Goal: Information Seeking & Learning: Learn about a topic

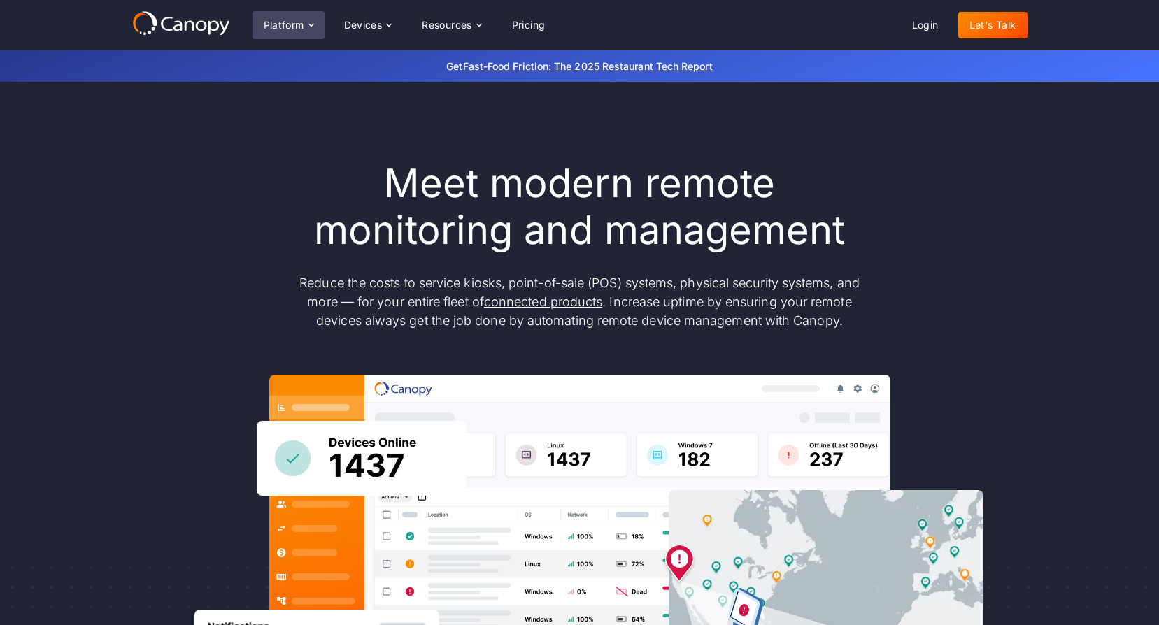
click at [295, 20] on div "Platform" at bounding box center [284, 25] width 41 height 10
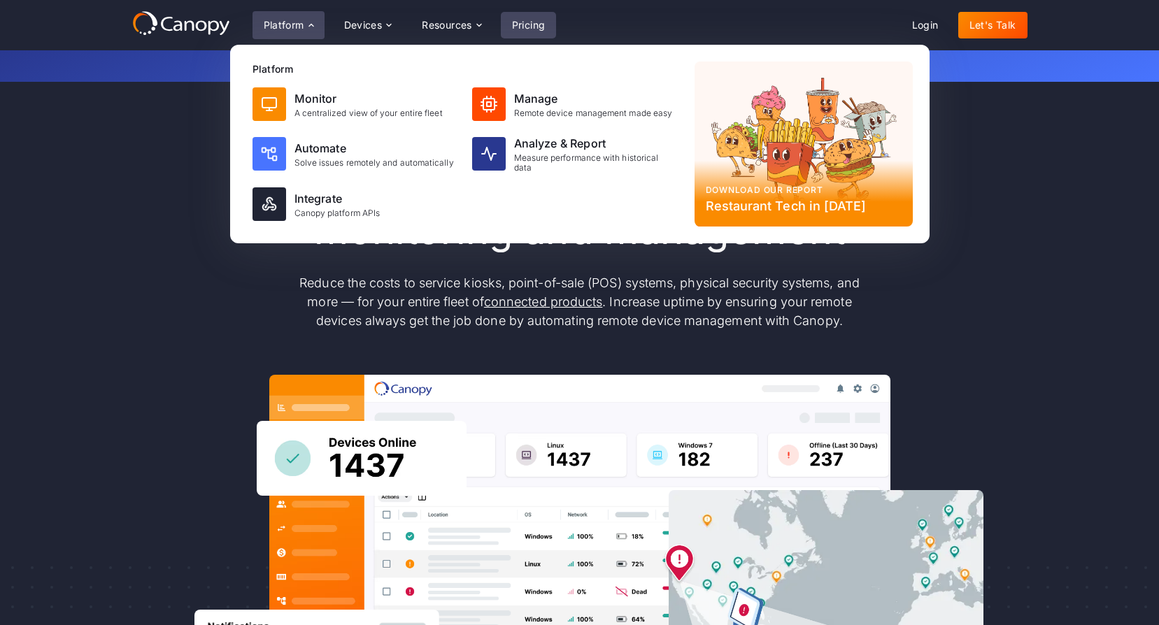
click at [537, 21] on link "Pricing" at bounding box center [529, 25] width 56 height 27
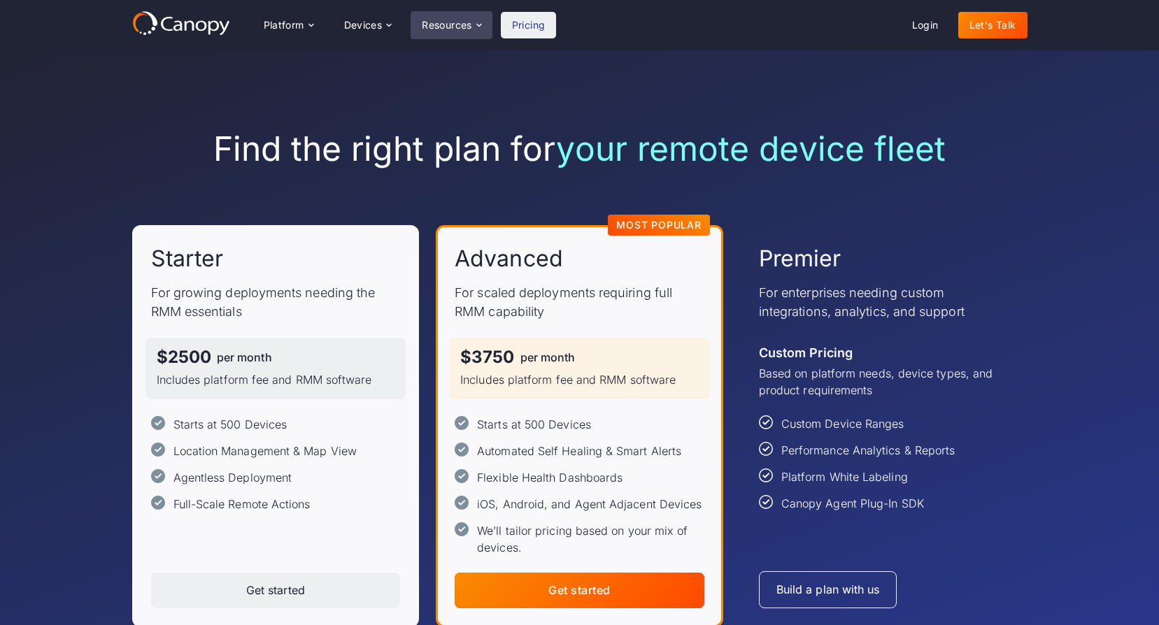
click at [468, 18] on div "Resources" at bounding box center [450, 25] width 81 height 28
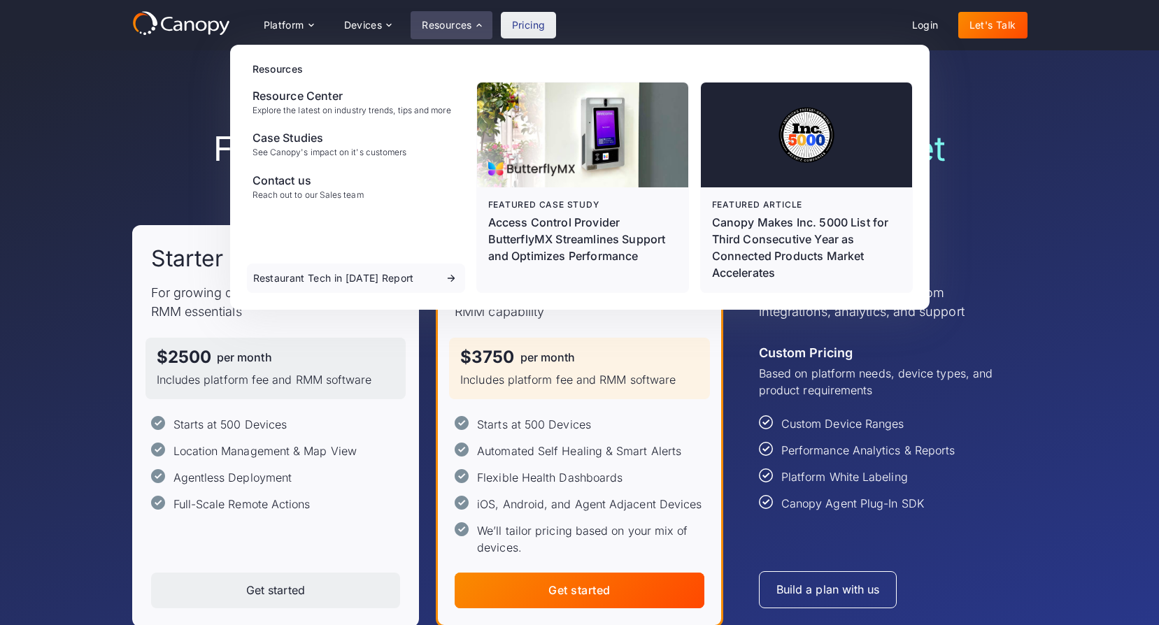
click at [1073, 224] on div "Find the right plan for your remote device fleet Starter For growing deployment…" at bounding box center [579, 377] width 1159 height 655
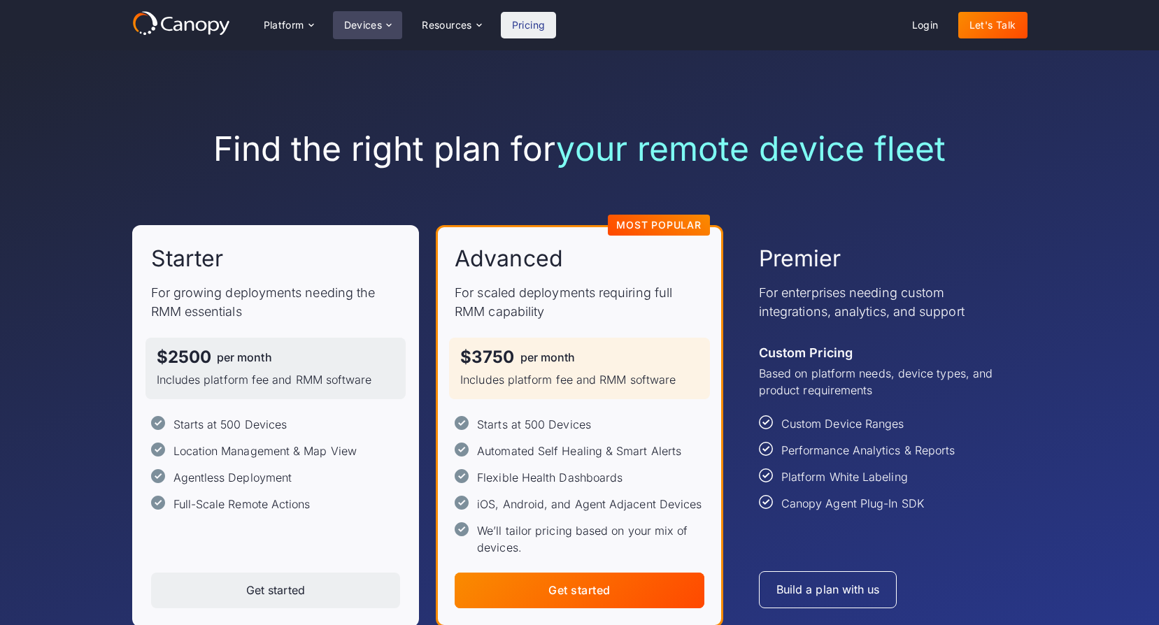
click at [373, 23] on div "Devices" at bounding box center [363, 25] width 38 height 10
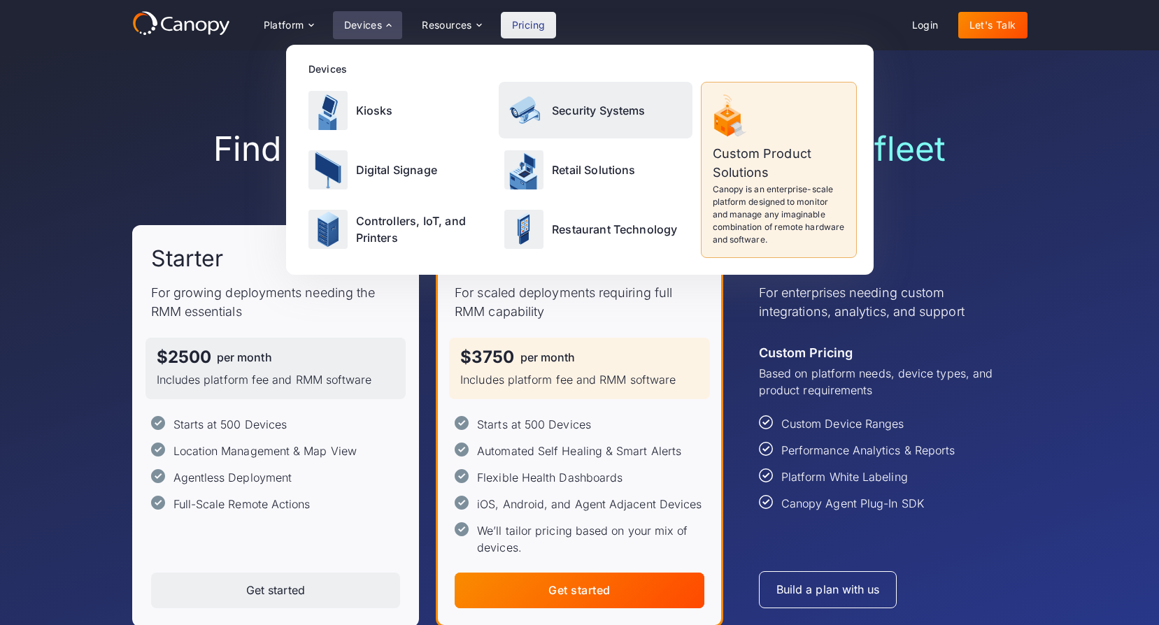
click at [589, 108] on p "Security Systems" at bounding box center [599, 110] width 94 height 17
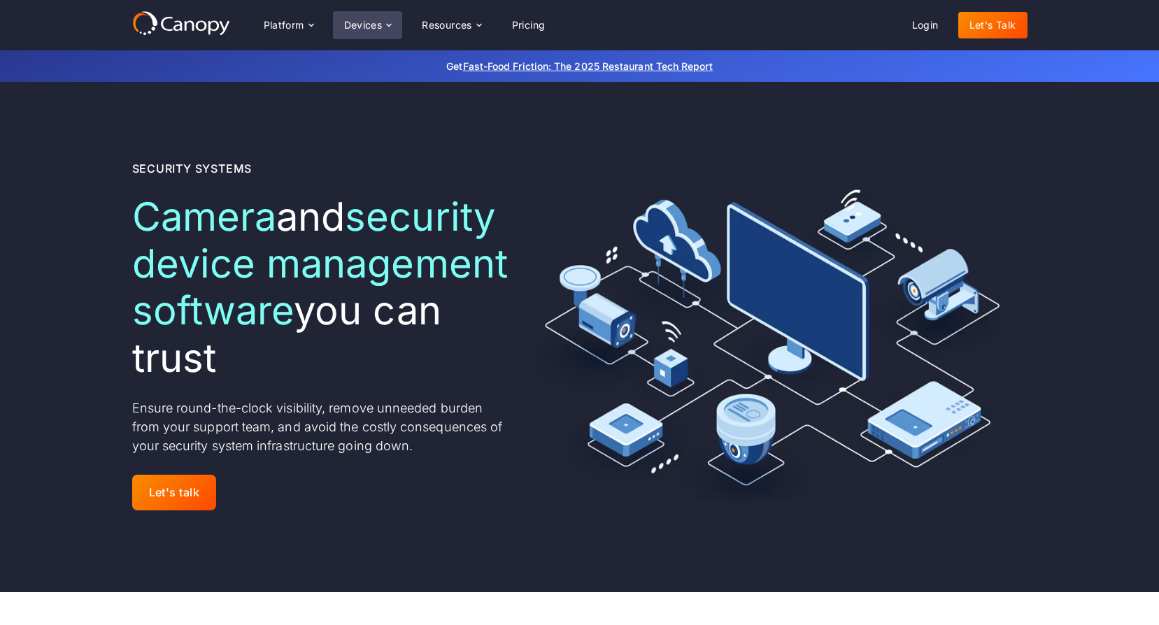
click at [364, 26] on div "Devices" at bounding box center [363, 25] width 38 height 10
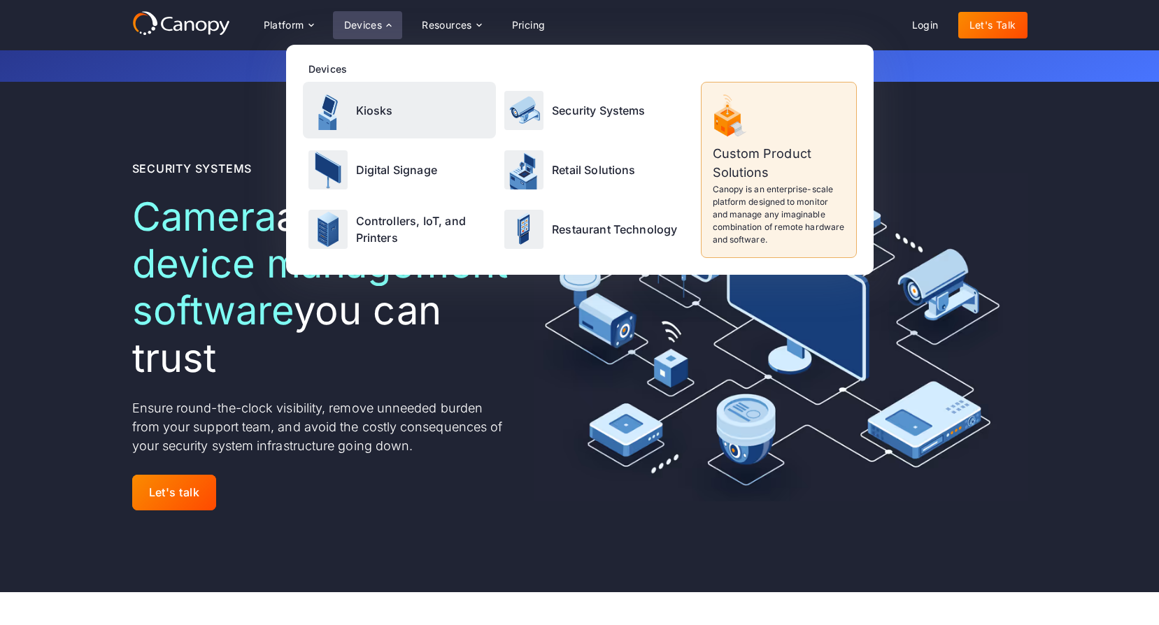
click at [371, 107] on p "Kiosks" at bounding box center [374, 110] width 37 height 17
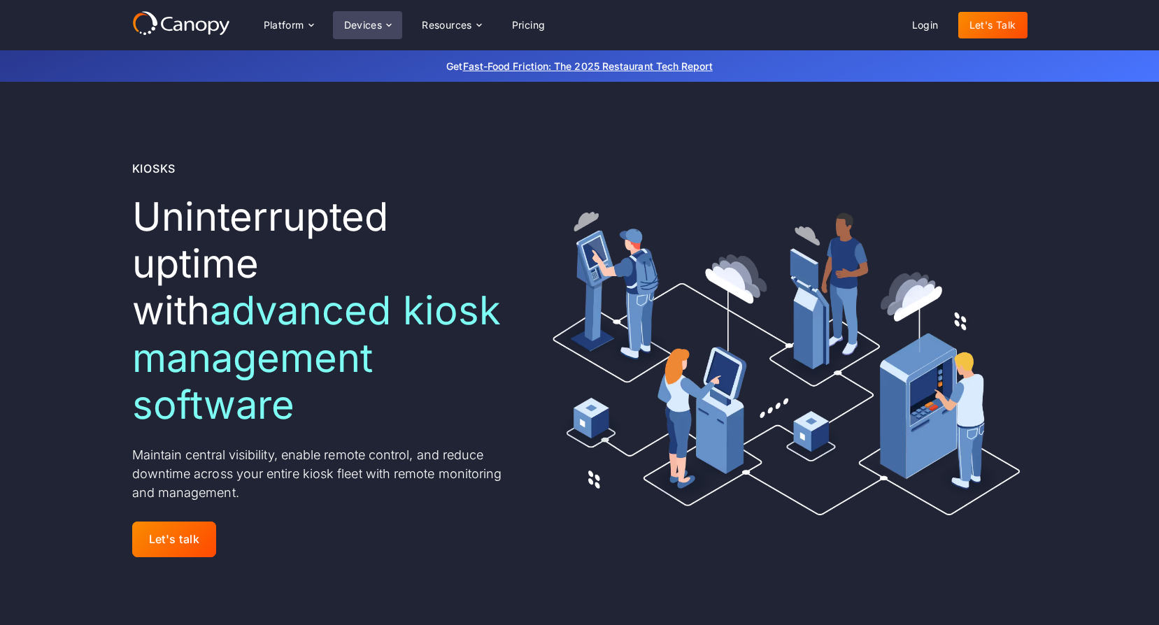
click at [368, 20] on div "Devices" at bounding box center [363, 25] width 38 height 10
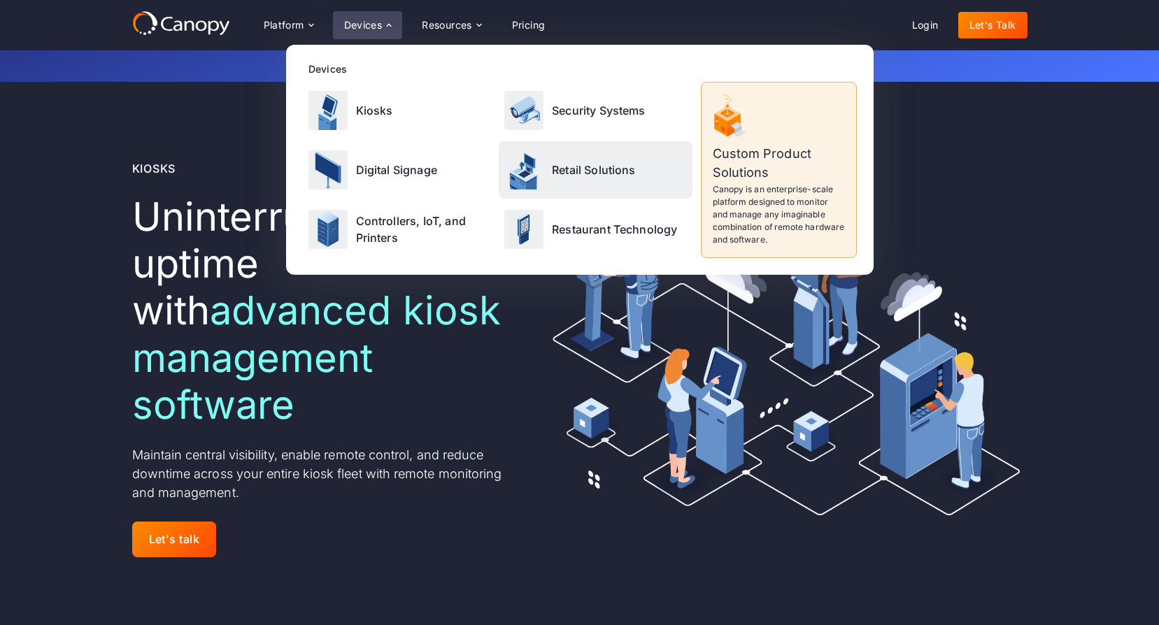
click at [576, 169] on p "Retail Solutions" at bounding box center [594, 170] width 84 height 17
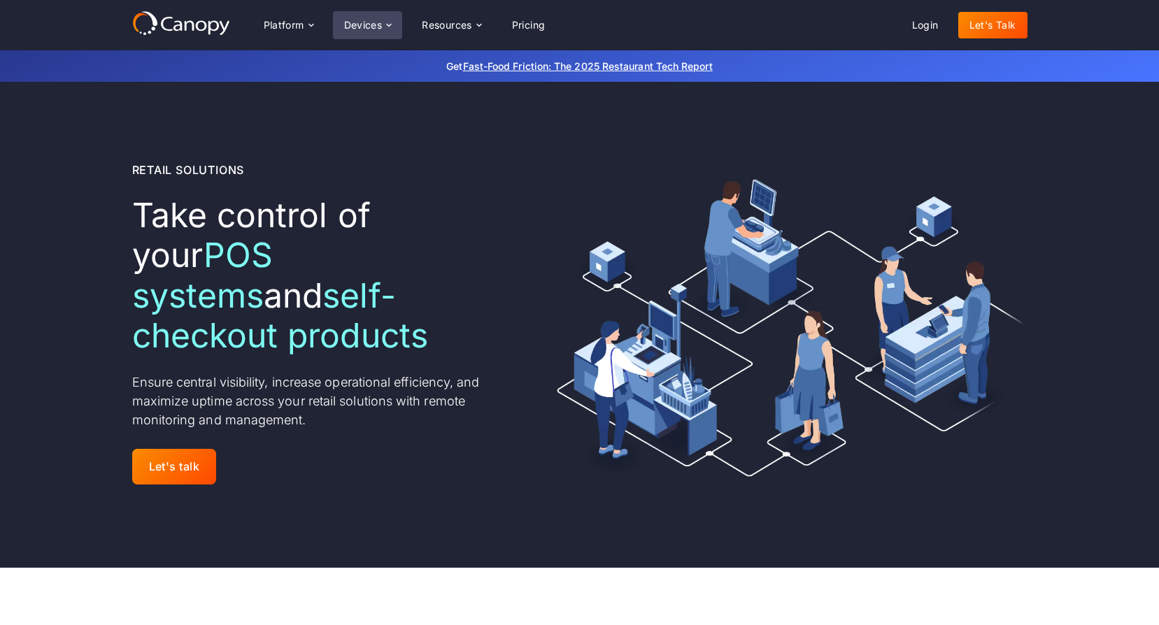
click at [380, 22] on div "Devices" at bounding box center [363, 25] width 38 height 10
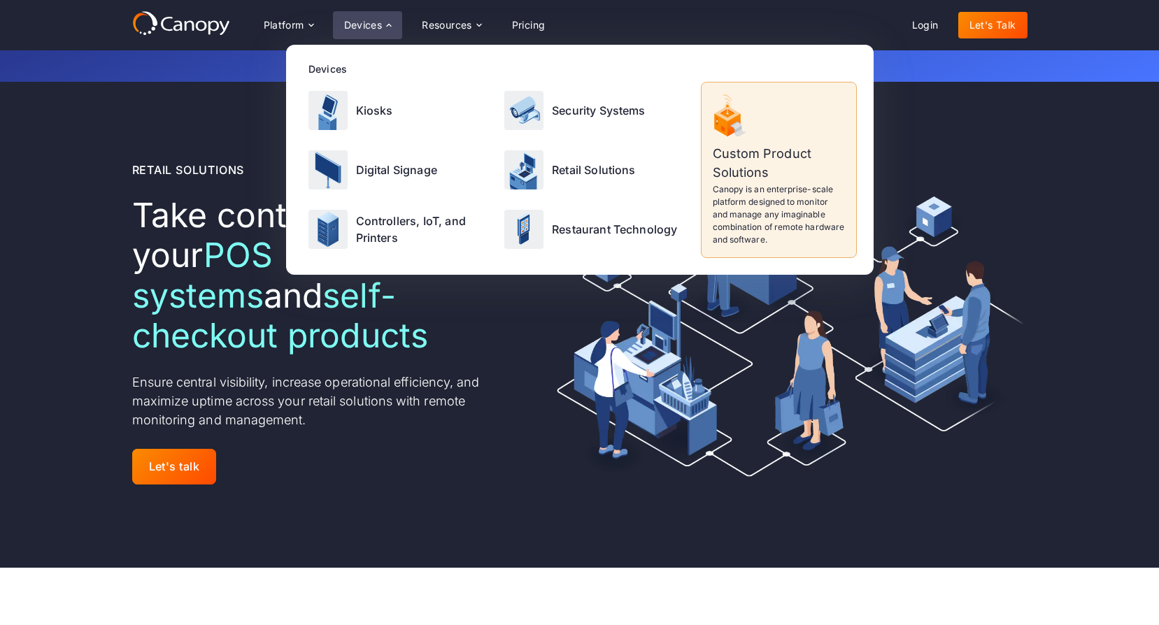
click at [745, 217] on p "Canopy is an enterprise-scale platform designed to monitor and manage any imagi…" at bounding box center [778, 214] width 132 height 63
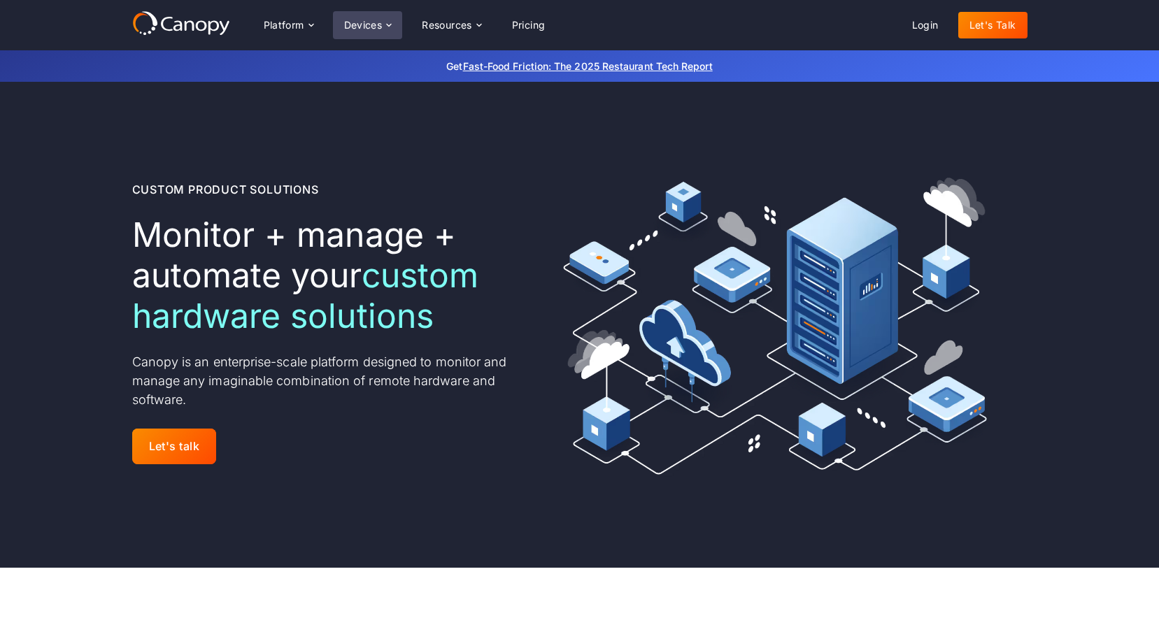
click at [366, 21] on div "Devices" at bounding box center [363, 25] width 38 height 10
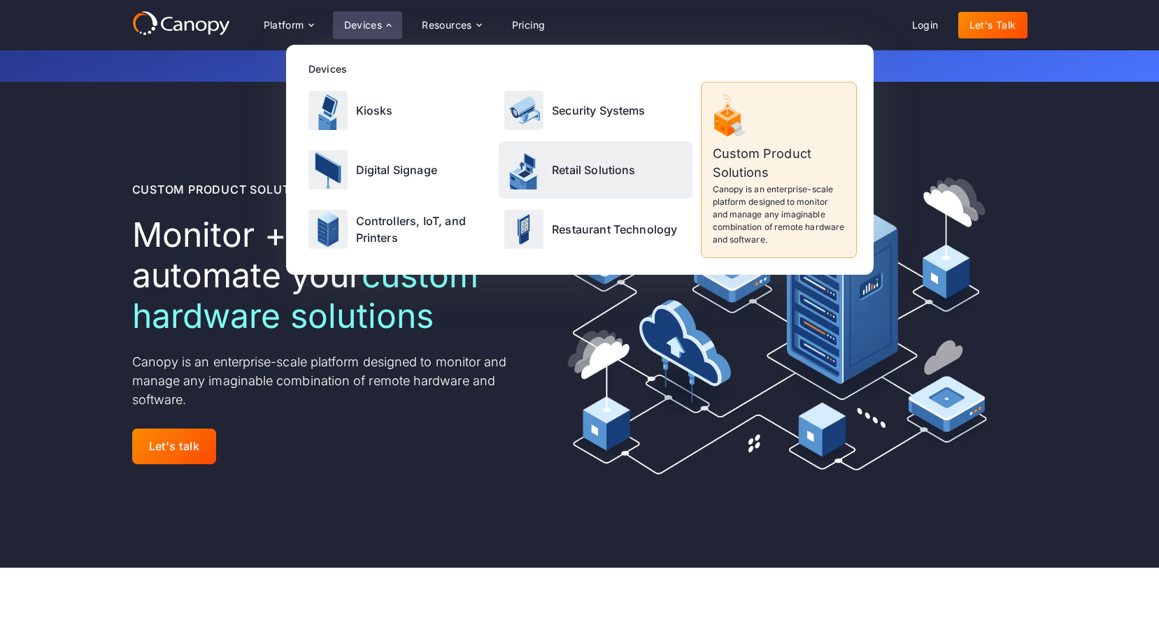
click at [600, 167] on p "Retail Solutions" at bounding box center [594, 170] width 84 height 17
